Goal: Book appointment/travel/reservation

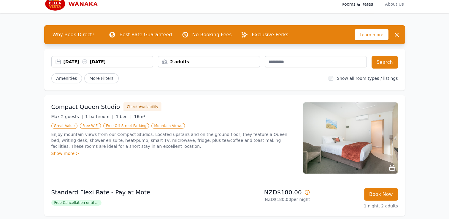
scroll to position [6, 0]
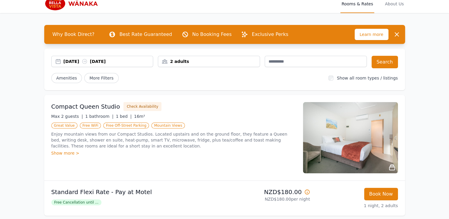
click at [72, 62] on div "[DATE] [DATE]" at bounding box center [109, 61] width 90 height 6
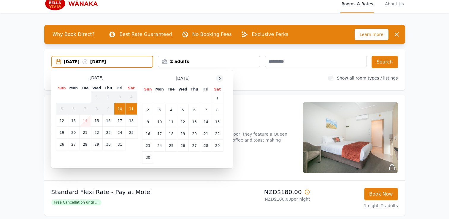
click at [218, 78] on icon at bounding box center [219, 78] width 5 height 5
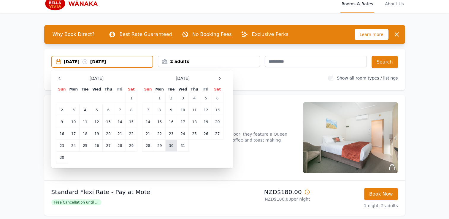
click at [171, 144] on td "30" at bounding box center [171, 146] width 12 height 12
click at [220, 77] on icon at bounding box center [219, 78] width 5 height 5
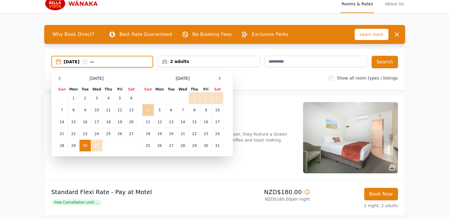
click at [147, 107] on td "4" at bounding box center [148, 110] width 12 height 12
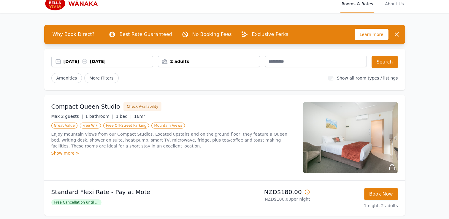
click at [203, 61] on div "2 adults" at bounding box center [208, 61] width 101 height 6
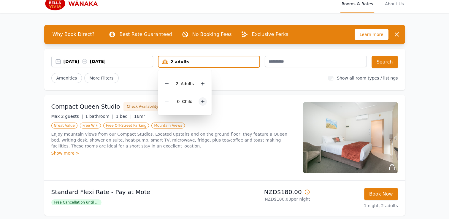
click at [200, 102] on icon at bounding box center [202, 101] width 5 height 5
click at [257, 103] on div "Compact Queen Studio Check Availability" at bounding box center [173, 106] width 245 height 9
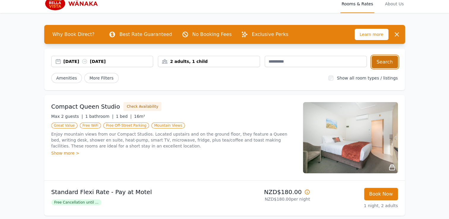
click at [383, 61] on button "Search" at bounding box center [385, 62] width 26 height 12
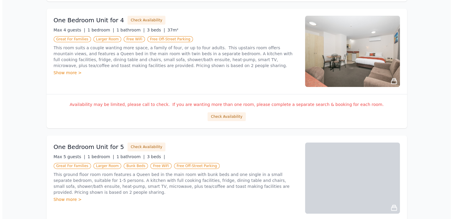
scroll to position [239, 0]
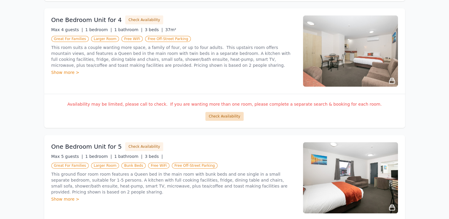
click at [224, 118] on button "Check Availability" at bounding box center [224, 116] width 38 height 9
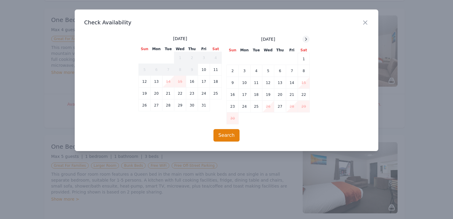
click at [305, 40] on icon at bounding box center [306, 39] width 5 height 5
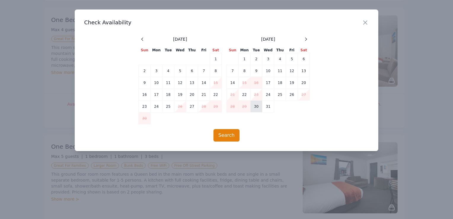
click at [257, 106] on td "30" at bounding box center [257, 107] width 12 height 12
click at [304, 39] on icon at bounding box center [306, 39] width 5 height 5
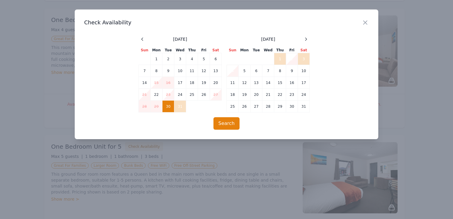
click at [231, 69] on td "4" at bounding box center [233, 71] width 12 height 12
click at [228, 125] on button "Search" at bounding box center [227, 123] width 26 height 12
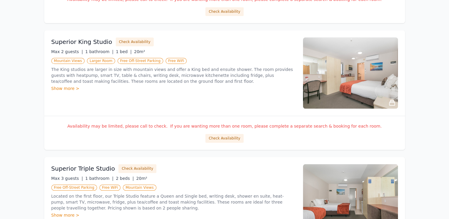
scroll to position [736, 0]
